Goal: Navigation & Orientation: Find specific page/section

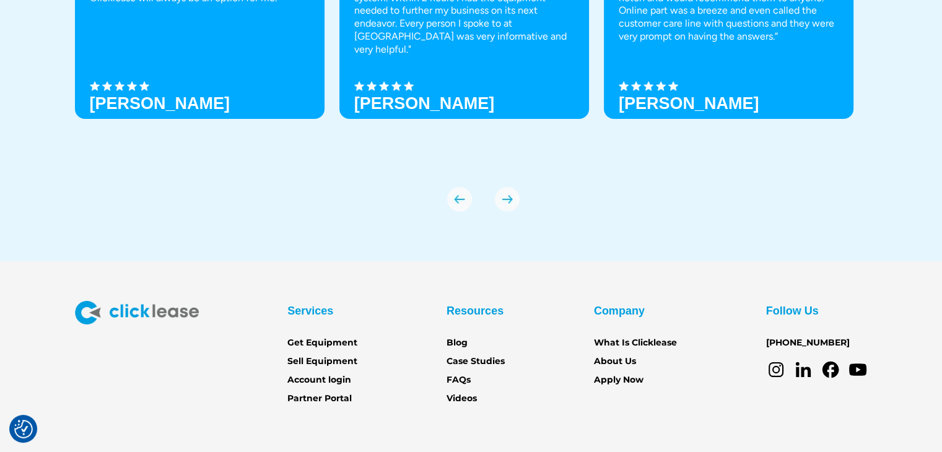
scroll to position [4373, 0]
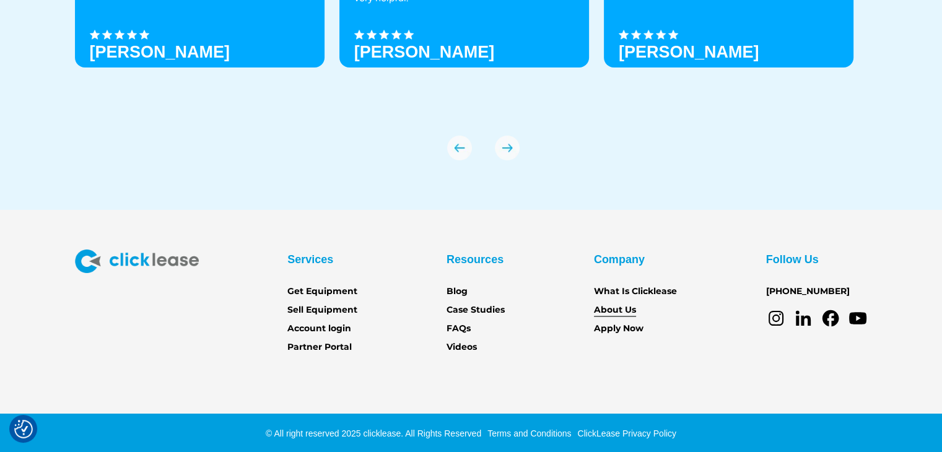
click at [616, 307] on link "About Us" at bounding box center [615, 310] width 42 height 14
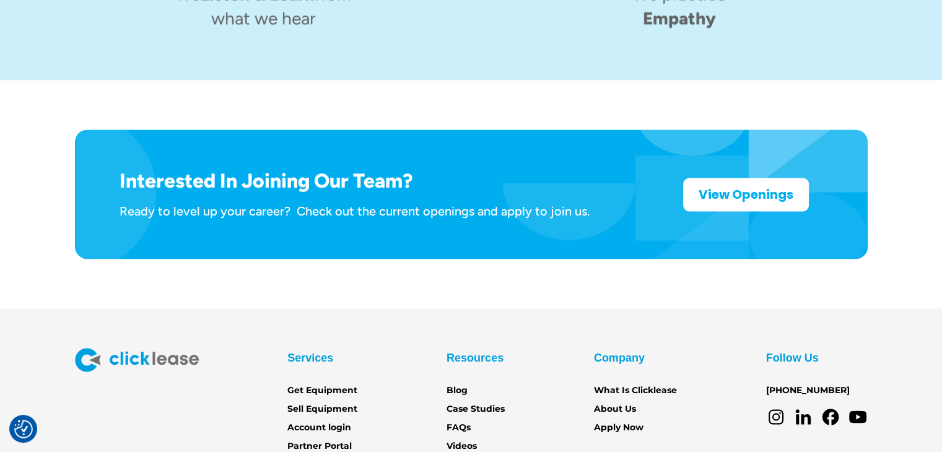
scroll to position [2038, 0]
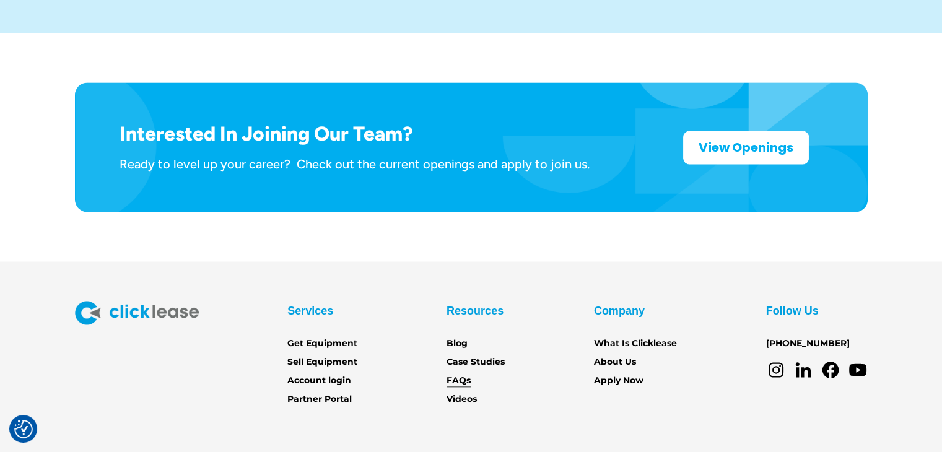
click at [458, 373] on link "FAQs" at bounding box center [459, 380] width 24 height 14
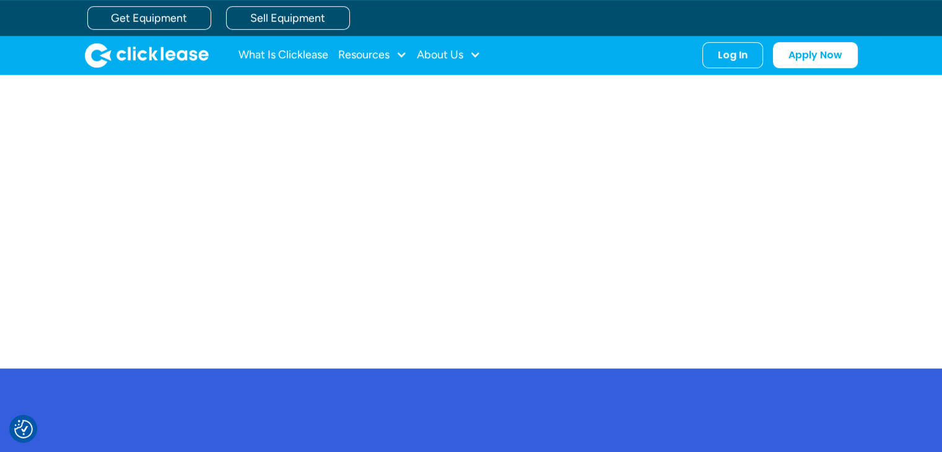
scroll to position [799, 0]
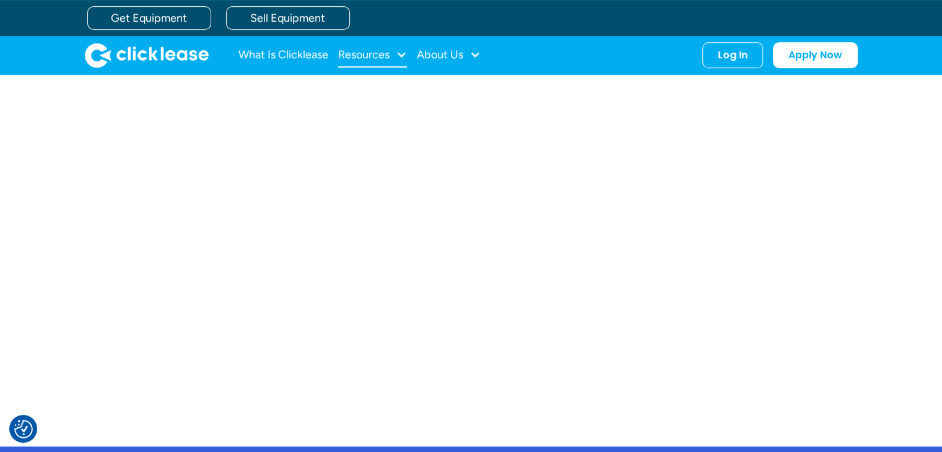
click at [396, 53] on div at bounding box center [401, 54] width 11 height 11
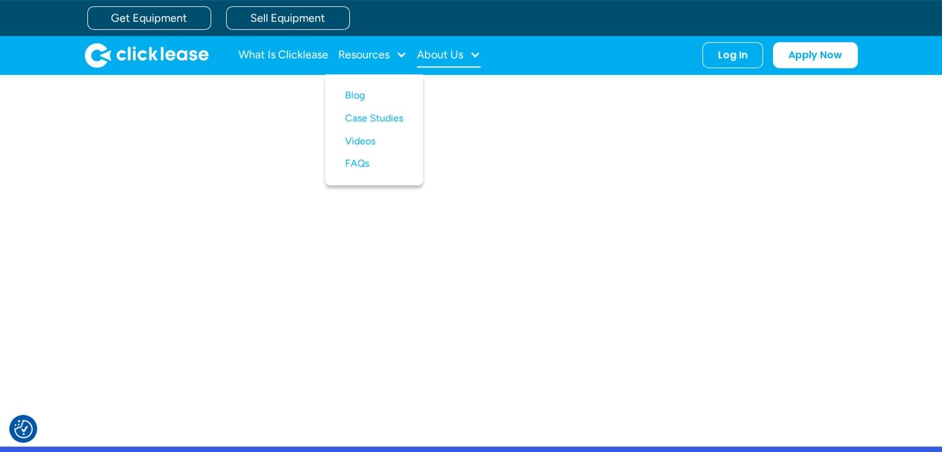
click at [481, 50] on div at bounding box center [474, 54] width 11 height 11
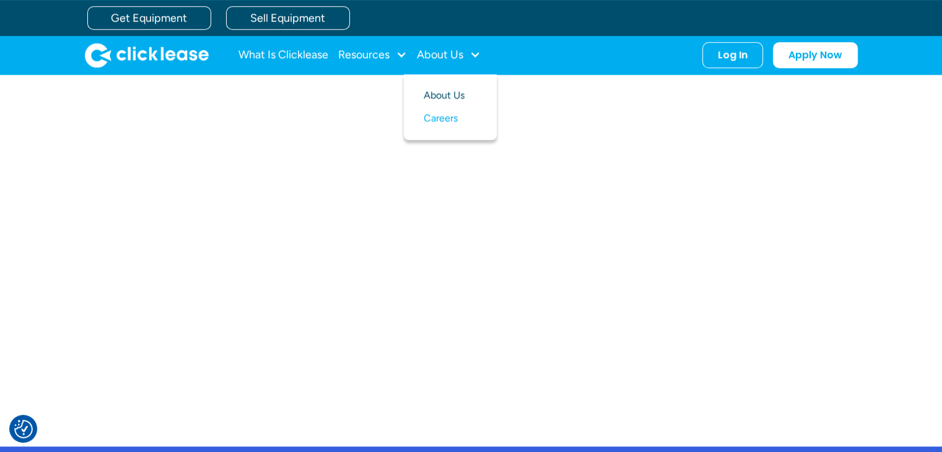
click at [442, 95] on link "About Us" at bounding box center [450, 95] width 53 height 23
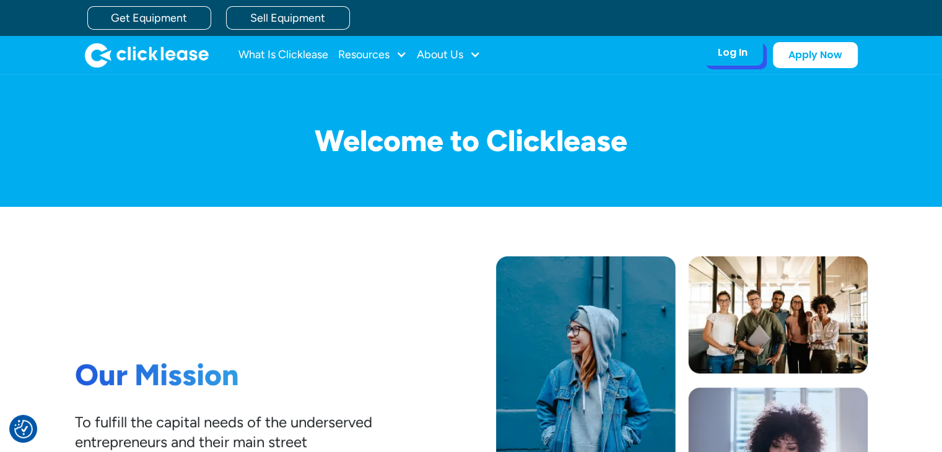
click at [739, 52] on div "Log In" at bounding box center [733, 52] width 30 height 12
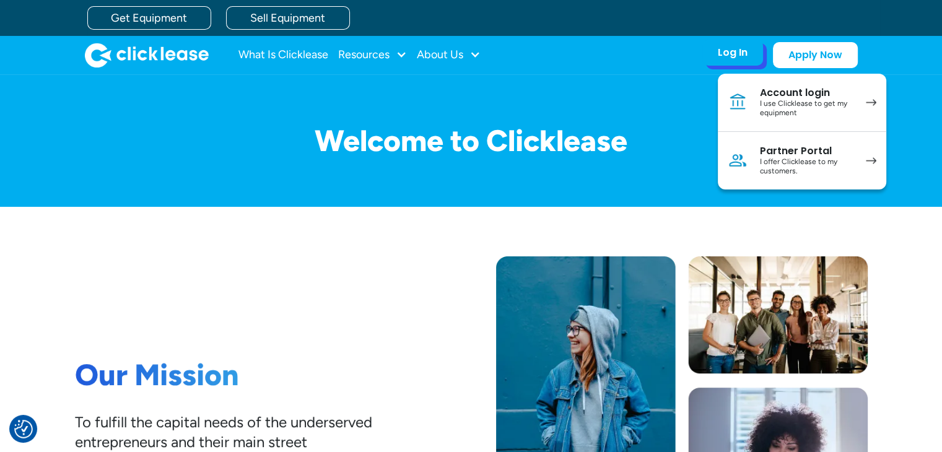
click at [791, 94] on div "Account login" at bounding box center [807, 93] width 94 height 12
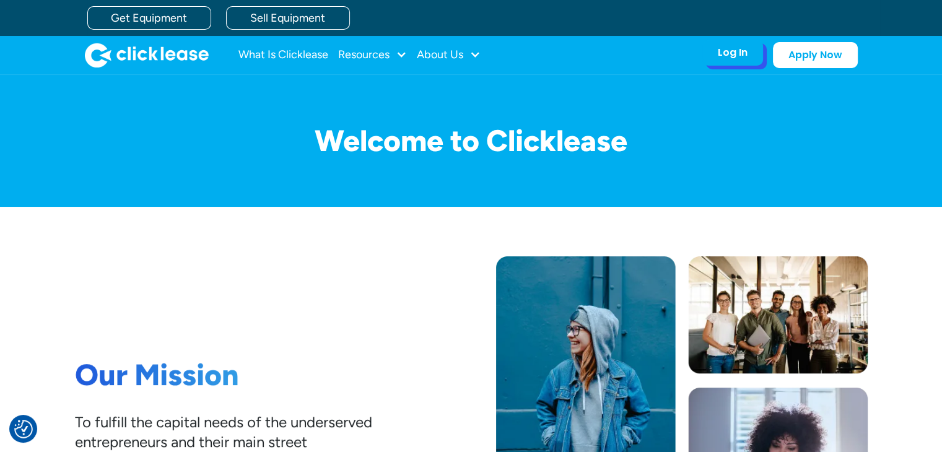
click at [732, 55] on div "Log In" at bounding box center [733, 52] width 30 height 12
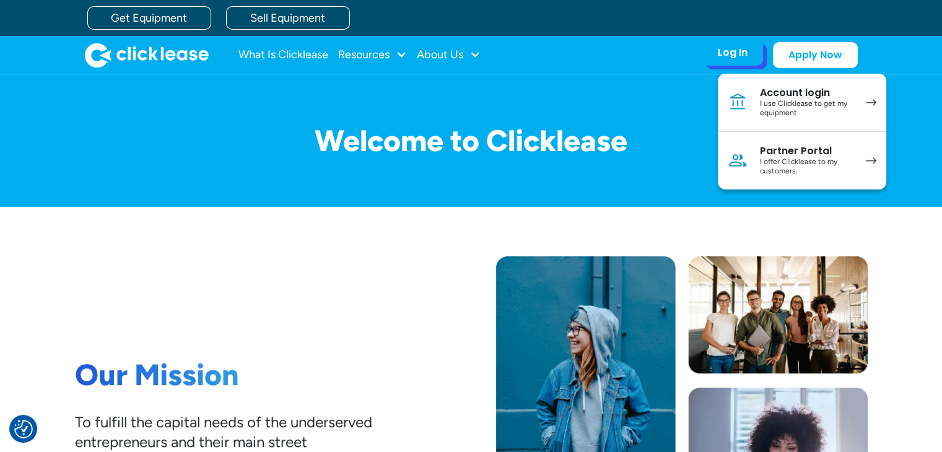
click at [876, 102] on img at bounding box center [871, 102] width 11 height 7
